Goal: Information Seeking & Learning: Learn about a topic

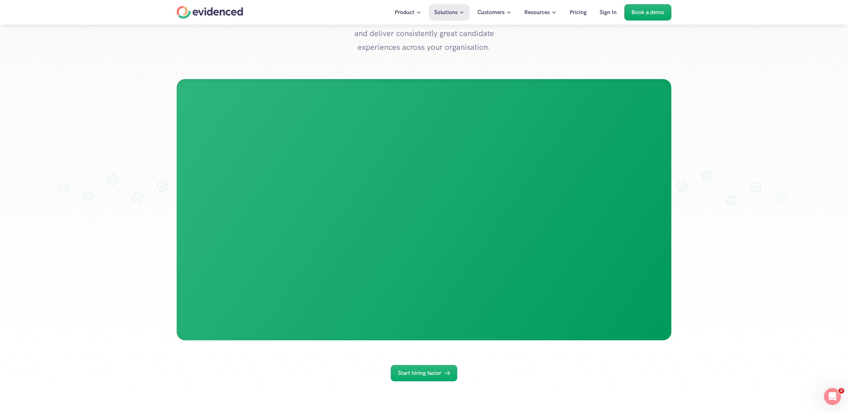
scroll to position [157, 0]
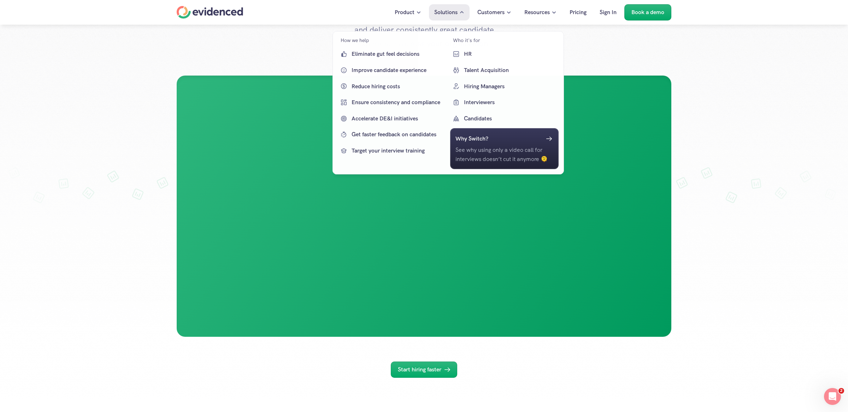
click at [439, 12] on p "Solutions" at bounding box center [445, 12] width 23 height 9
click at [471, 72] on p "Talent Acquisition" at bounding box center [510, 70] width 93 height 9
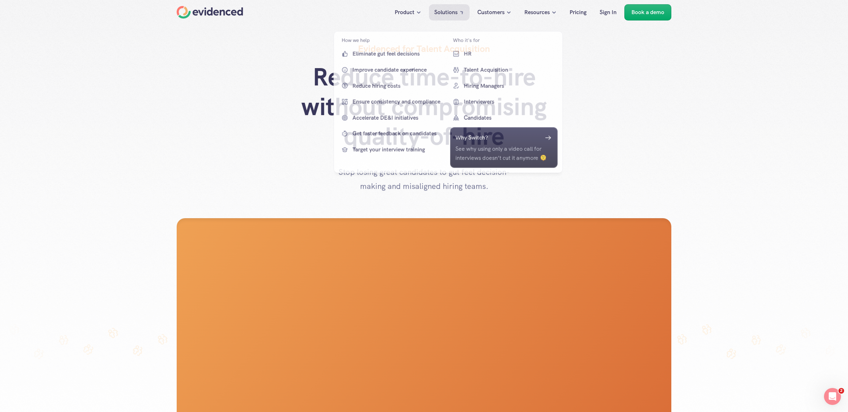
click at [451, 15] on p "Solutions" at bounding box center [445, 12] width 23 height 9
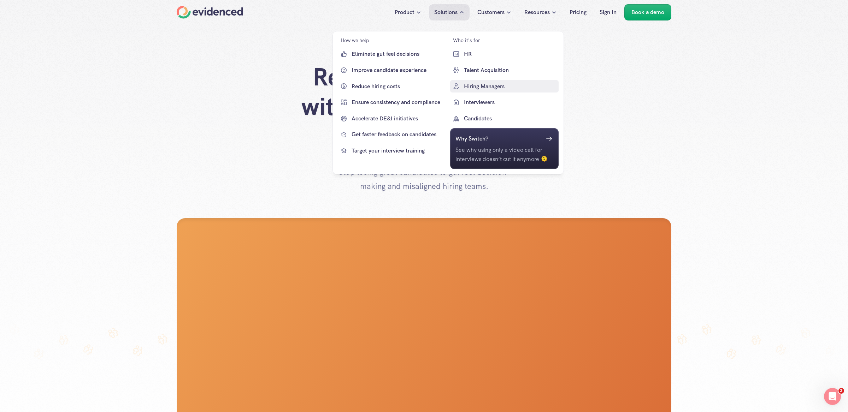
click at [478, 82] on p "Hiring Managers" at bounding box center [510, 86] width 93 height 9
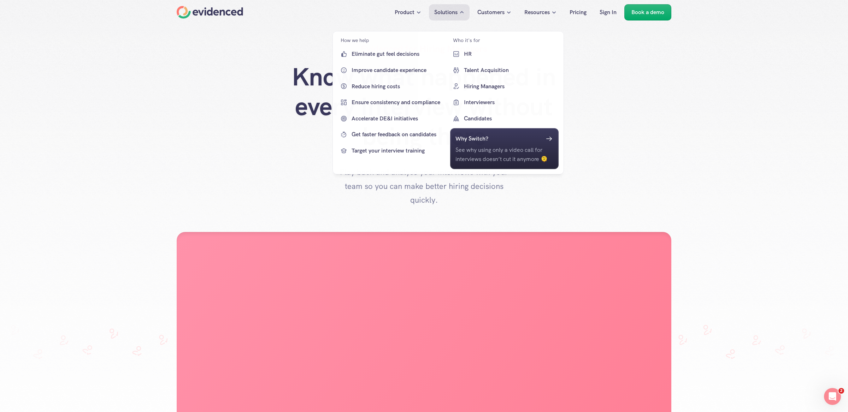
click at [452, 11] on p "Solutions" at bounding box center [445, 12] width 23 height 9
click at [481, 102] on p "Interviewers" at bounding box center [510, 102] width 93 height 9
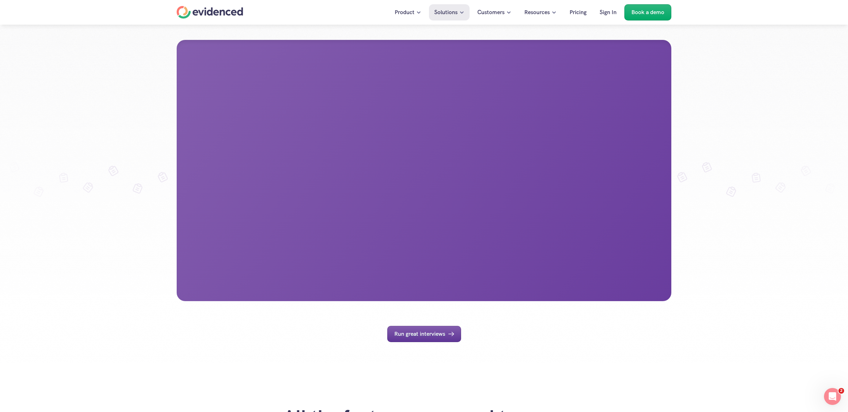
scroll to position [161, 0]
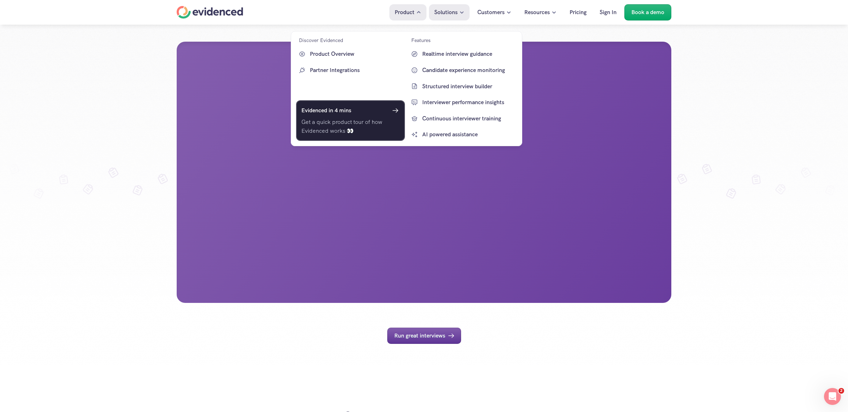
click at [378, 122] on p "Get a quick product tour of how Evidenced works 👀" at bounding box center [350, 127] width 98 height 18
